Goal: Task Accomplishment & Management: Use online tool/utility

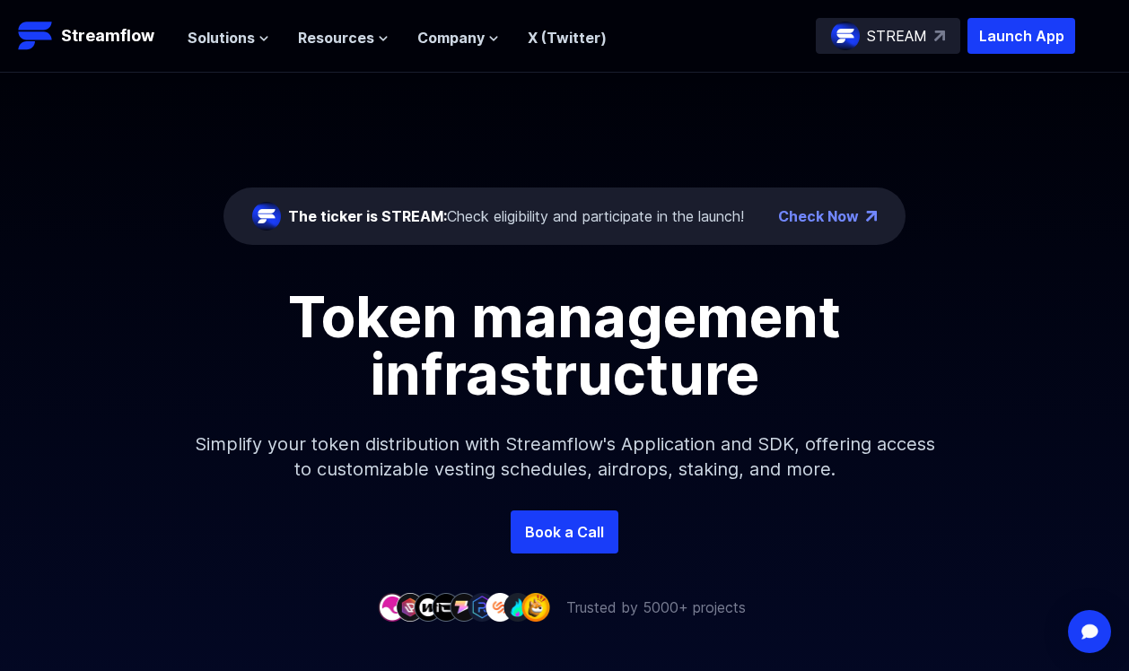
drag, startPoint x: 333, startPoint y: 31, endPoint x: 361, endPoint y: 66, distance: 44.7
click at [334, 31] on span "Resources" at bounding box center [336, 38] width 76 height 22
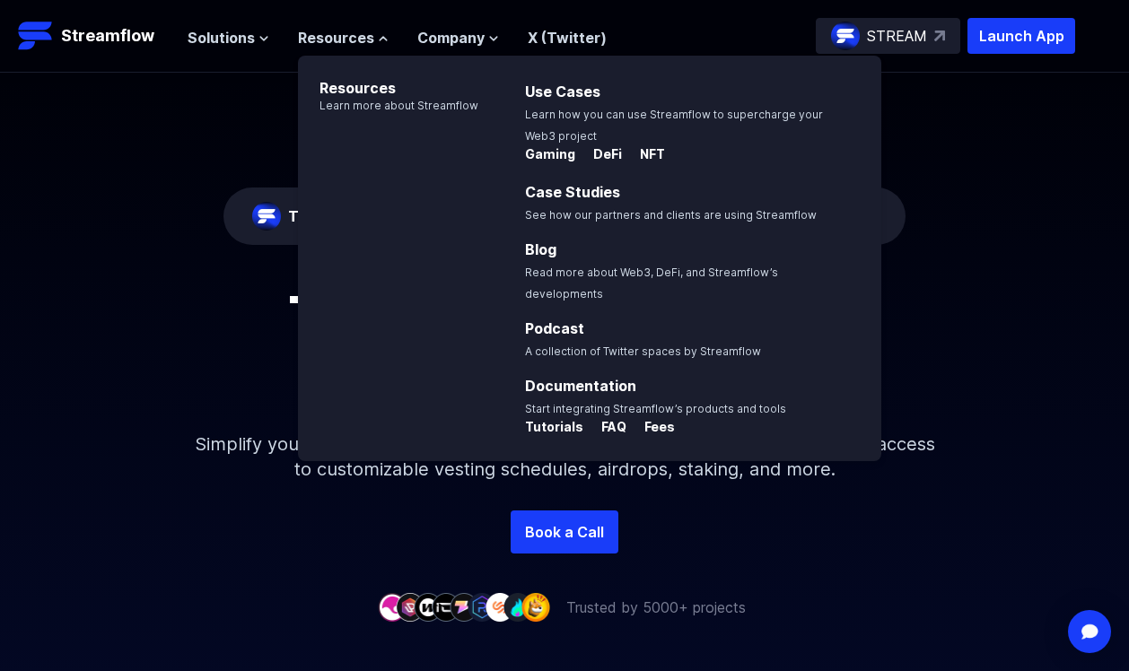
click at [244, 177] on div "The ticker is STREAM: Check eligibility and participate in the launch! Check No…" at bounding box center [564, 292] width 1129 height 438
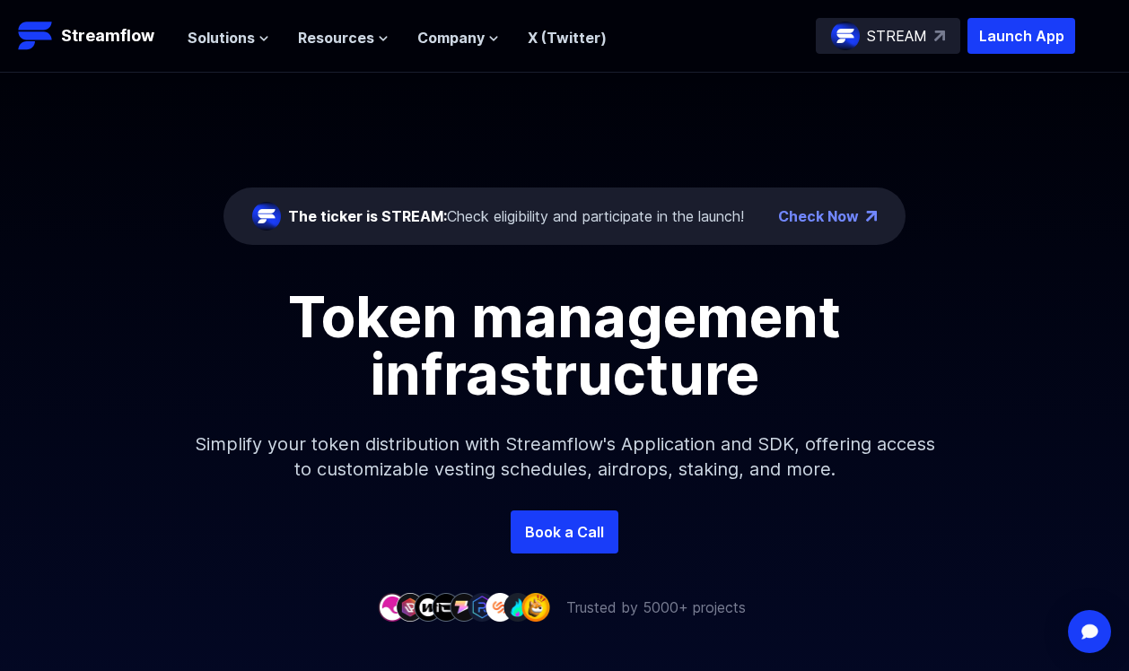
drag, startPoint x: 417, startPoint y: 224, endPoint x: 542, endPoint y: 223, distance: 124.7
click at [418, 224] on span "The ticker is STREAM:" at bounding box center [367, 216] width 159 height 18
click at [553, 220] on div "The ticker is STREAM: Check eligibility and participate in the launch!" at bounding box center [516, 216] width 456 height 22
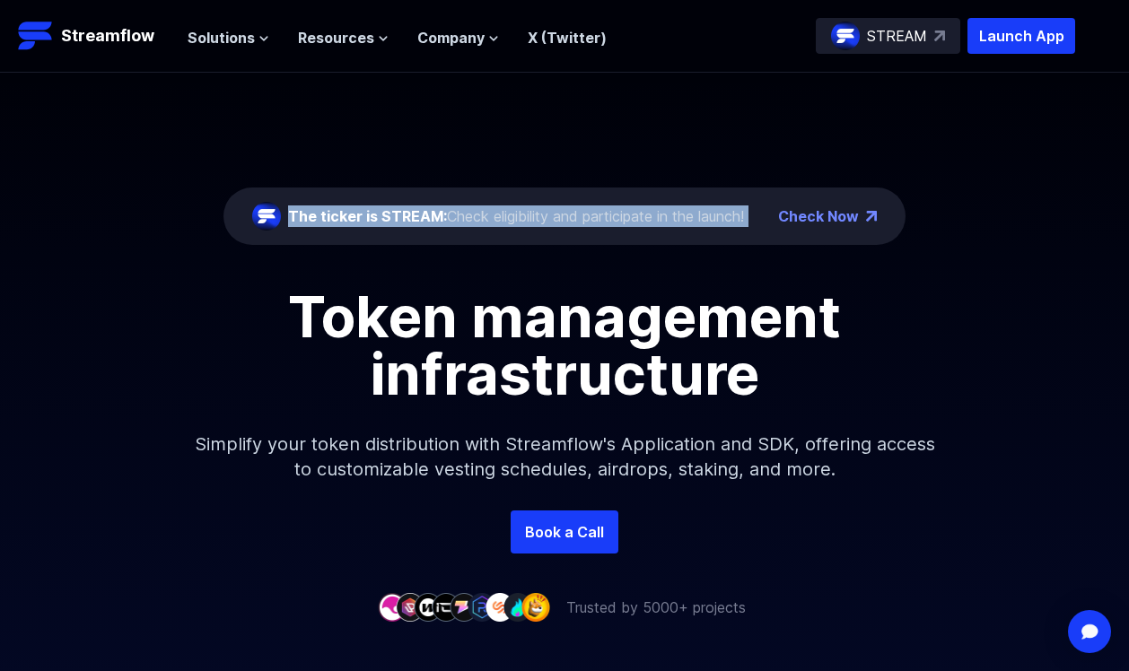
click at [553, 220] on div "The ticker is STREAM: Check eligibility and participate in the launch!" at bounding box center [516, 216] width 456 height 22
click at [590, 163] on div "The ticker is STREAM: Check eligibility and participate in the launch! Check No…" at bounding box center [564, 292] width 1129 height 438
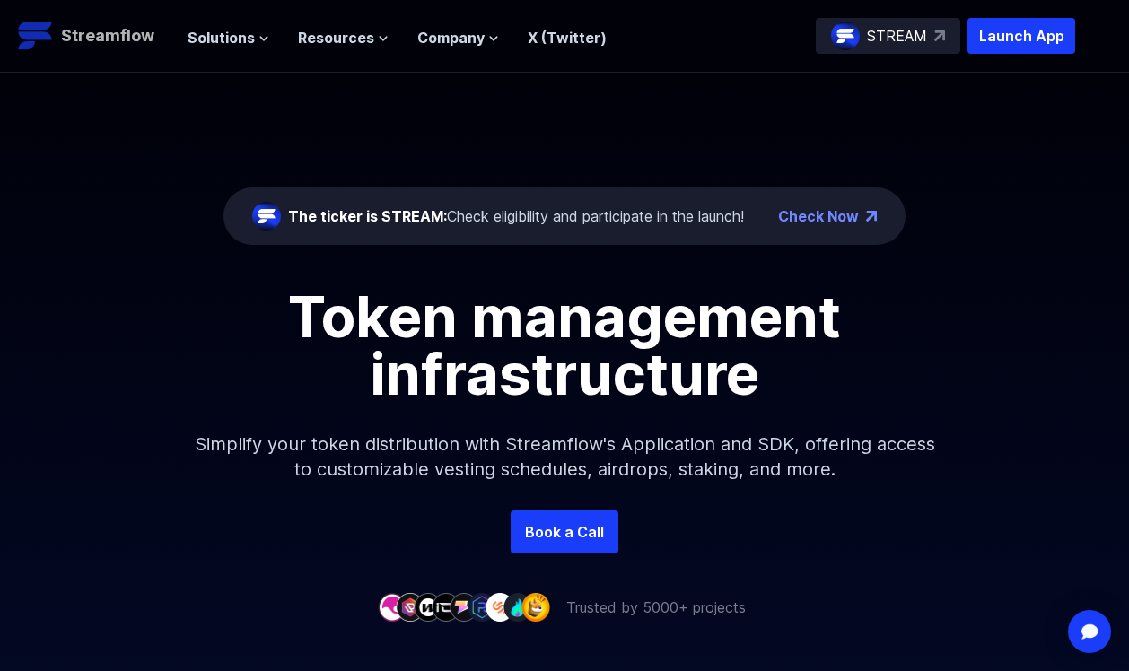
click at [99, 37] on p "Streamflow" at bounding box center [107, 35] width 93 height 25
click at [917, 47] on div "STREAM" at bounding box center [888, 36] width 144 height 36
click at [365, 35] on span "Resources" at bounding box center [336, 38] width 76 height 22
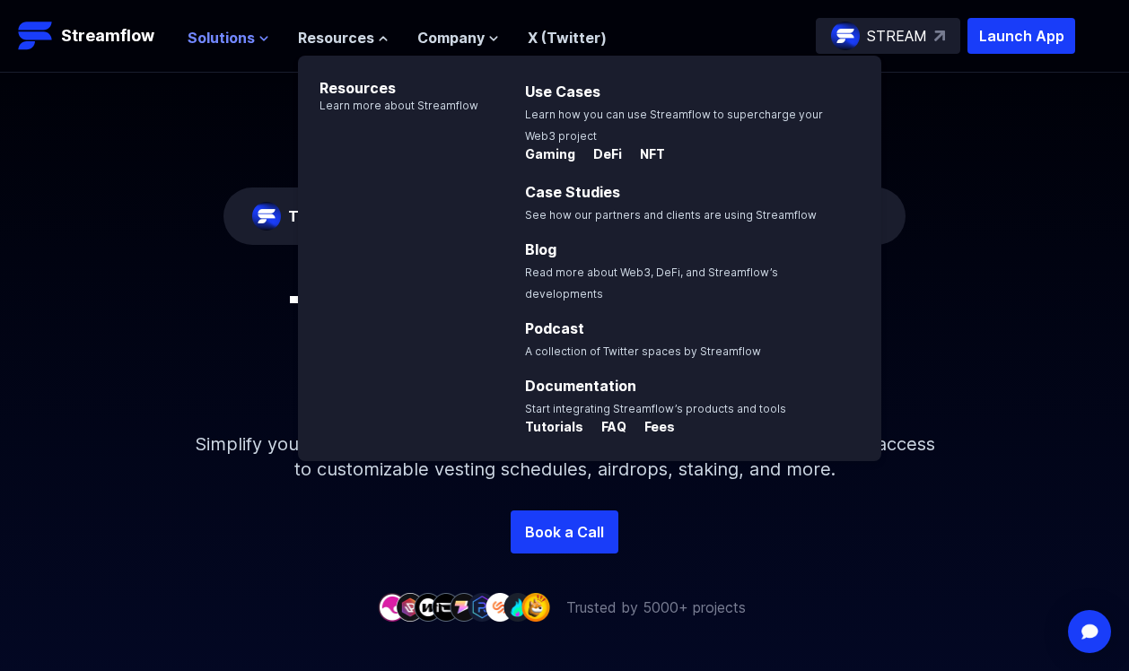
click at [230, 39] on span "Solutions" at bounding box center [221, 38] width 67 height 22
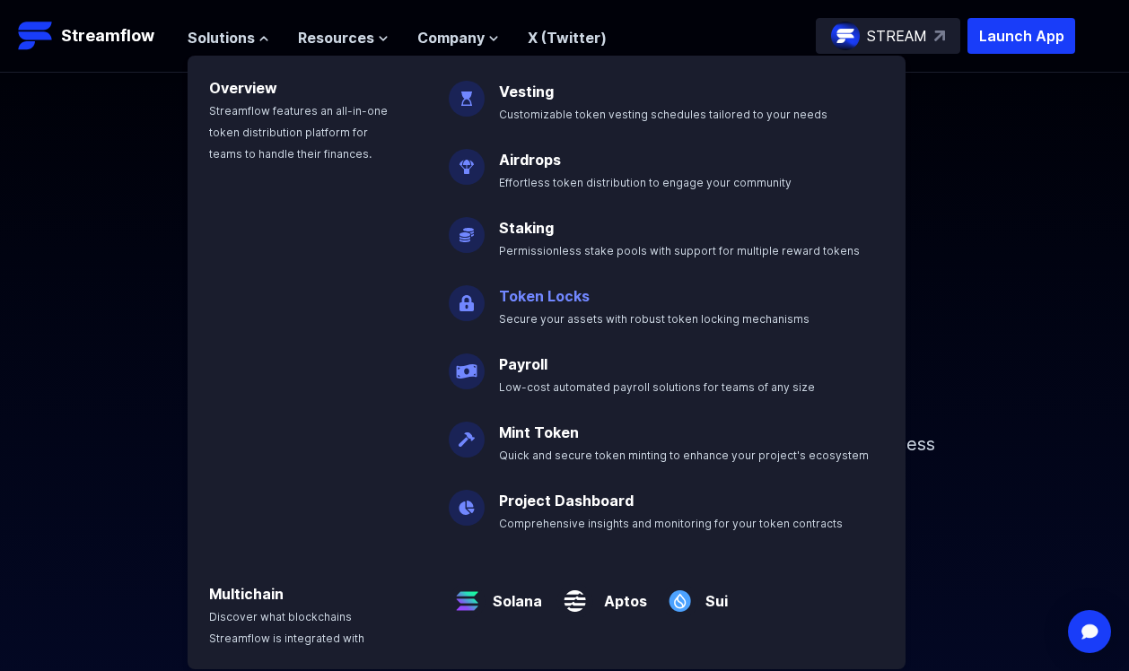
click at [523, 288] on link "Token Locks" at bounding box center [544, 296] width 91 height 18
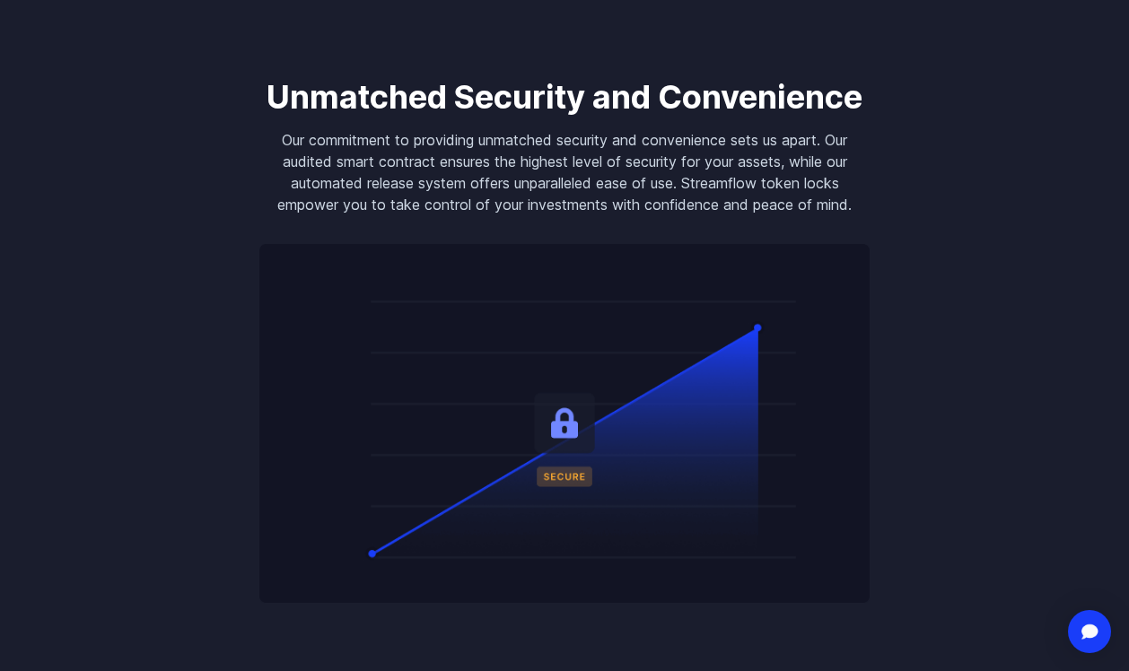
scroll to position [1526, 0]
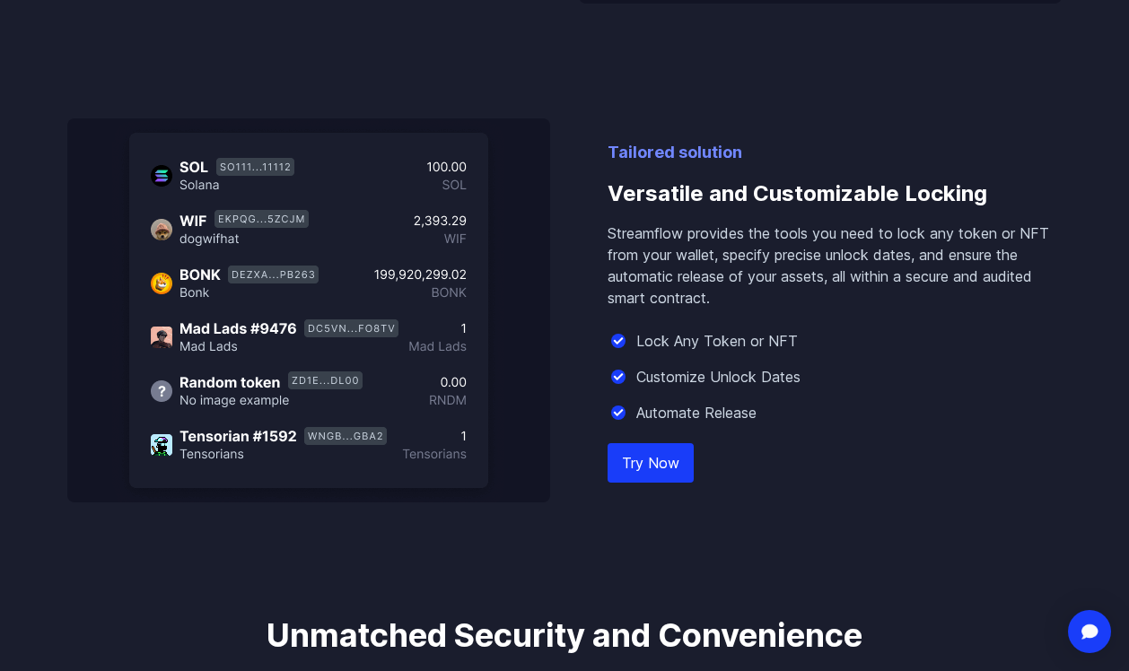
click at [651, 456] on link "Try Now" at bounding box center [651, 462] width 86 height 39
